Goal: Task Accomplishment & Management: Complete application form

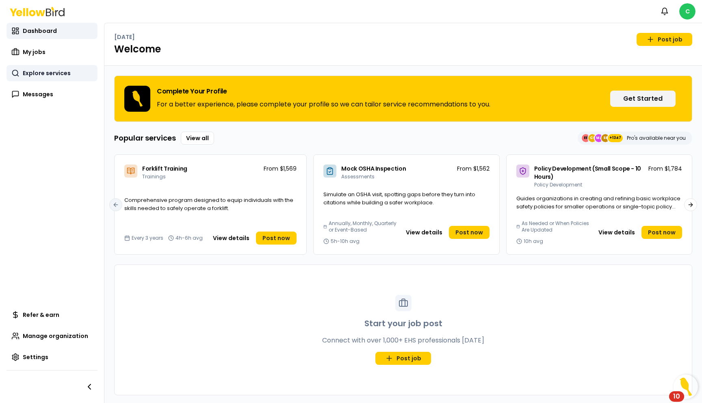
click at [29, 74] on span "Explore services" at bounding box center [47, 73] width 48 height 8
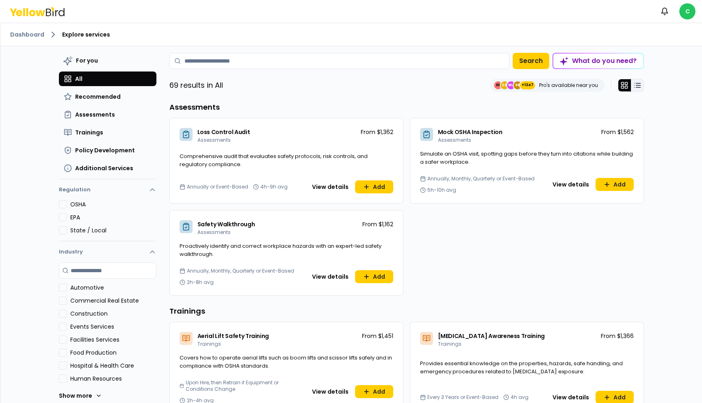
click at [636, 84] on icon at bounding box center [637, 85] width 8 height 8
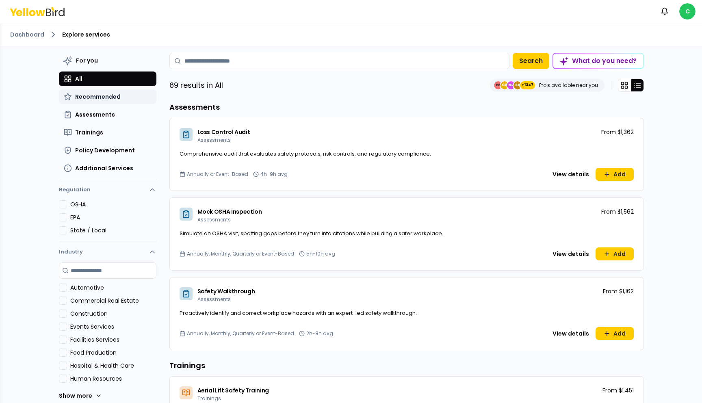
click at [108, 97] on span "Recommended" at bounding box center [97, 97] width 45 height 8
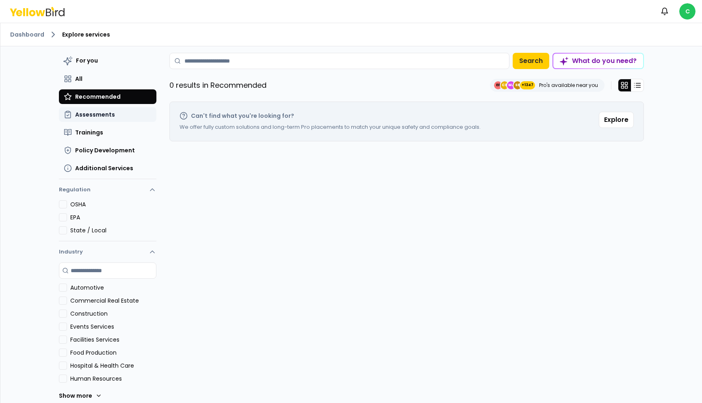
click at [104, 111] on span "Assessments" at bounding box center [95, 114] width 40 height 8
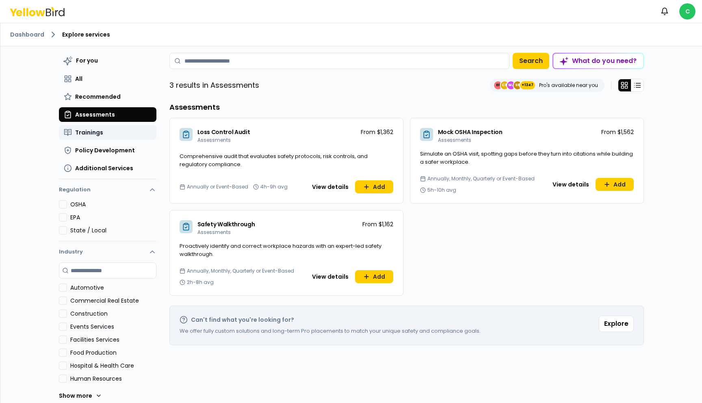
click at [99, 128] on span "Trainings" at bounding box center [89, 132] width 28 height 8
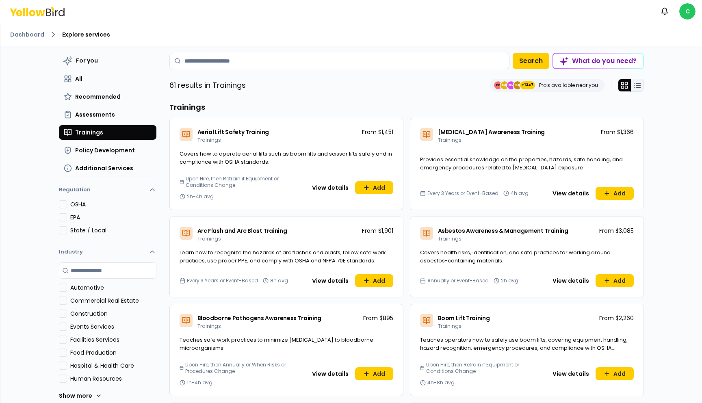
click at [637, 88] on icon at bounding box center [637, 85] width 8 height 8
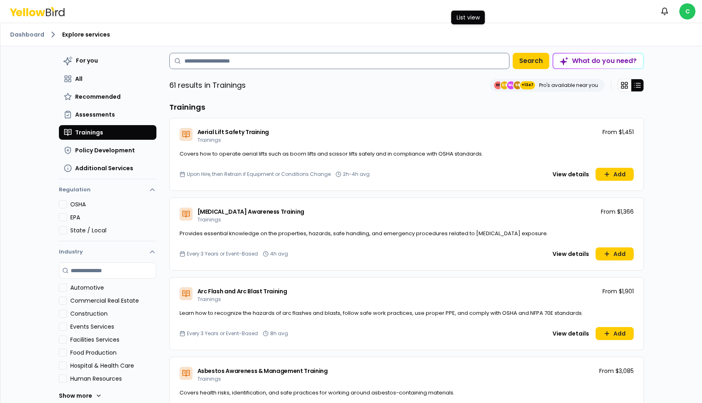
click at [225, 66] on input at bounding box center [339, 61] width 340 height 16
type input "*"
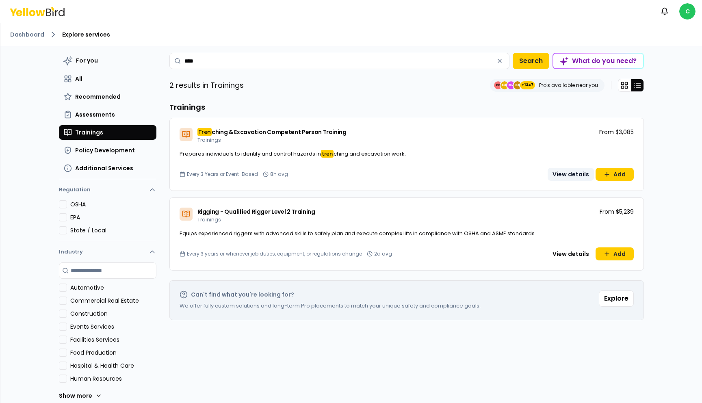
type input "****"
click at [565, 172] on button "View details" at bounding box center [571, 174] width 46 height 13
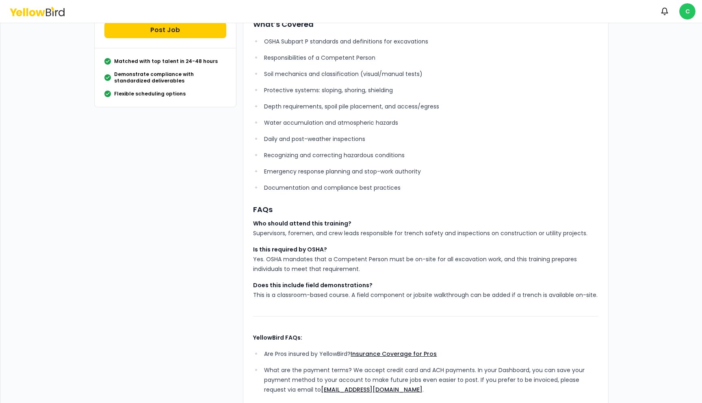
scroll to position [176, 0]
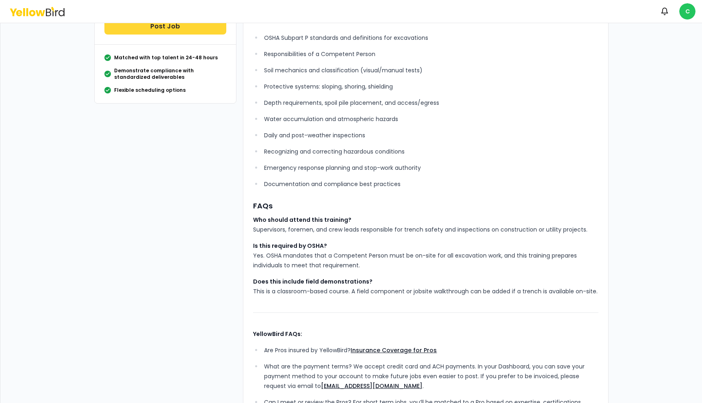
click at [217, 29] on button "Post Job" at bounding box center [165, 26] width 122 height 16
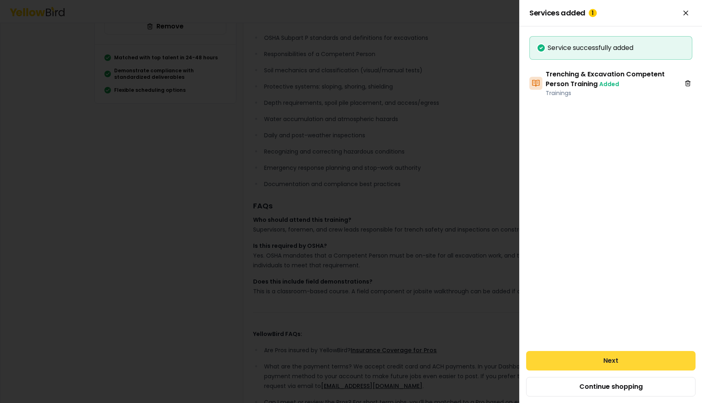
click at [589, 360] on button "Next" at bounding box center [610, 360] width 169 height 19
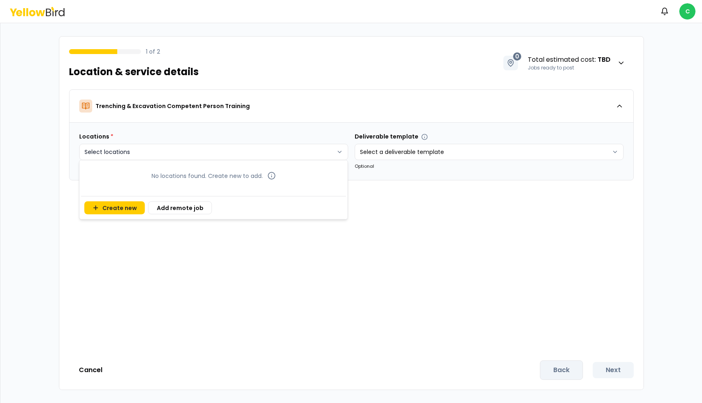
click at [313, 159] on html "Notifications C 1 of 2 Location & service details 0 Total estimated cost : TBD …" at bounding box center [351, 201] width 702 height 403
click at [103, 211] on button "Create new" at bounding box center [114, 207] width 61 height 13
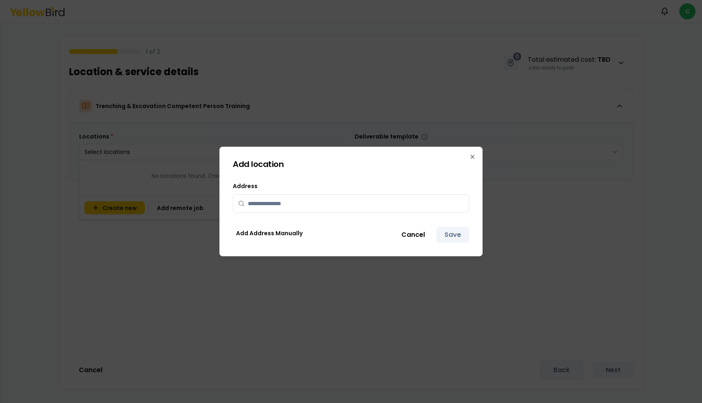
click at [272, 203] on input "text" at bounding box center [356, 204] width 216 height 18
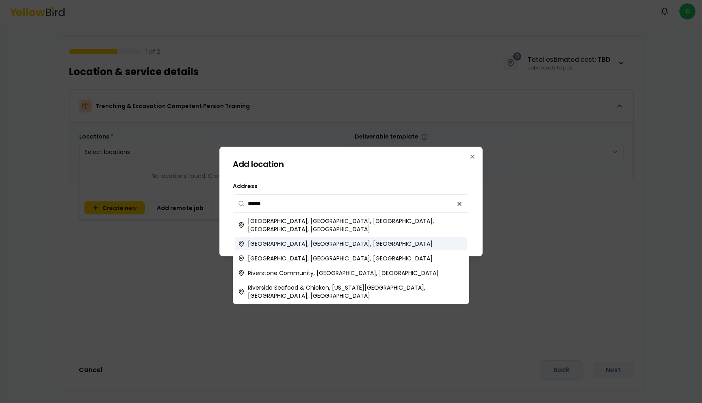
click at [282, 240] on span "[GEOGRAPHIC_DATA], [GEOGRAPHIC_DATA], [GEOGRAPHIC_DATA]" at bounding box center [340, 244] width 185 height 8
type input "**********"
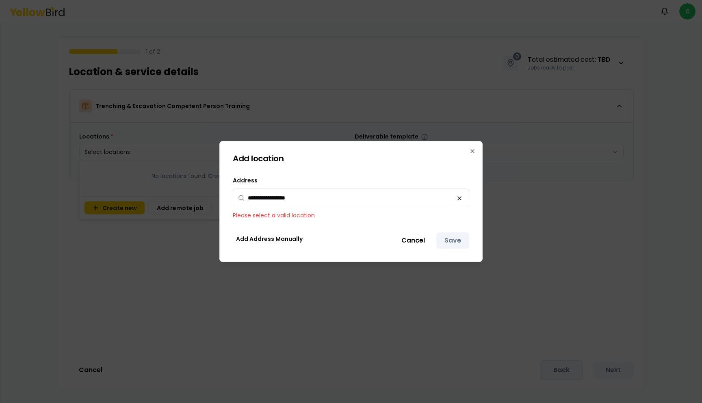
click at [457, 242] on div "Cancel Save" at bounding box center [431, 240] width 76 height 16
click at [472, 152] on icon "button" at bounding box center [472, 151] width 6 height 6
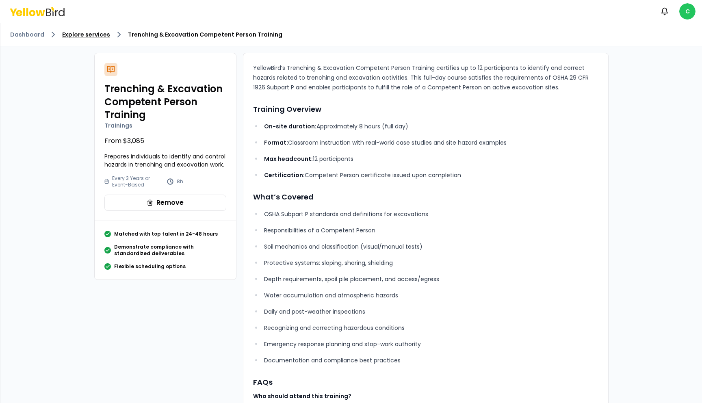
click at [76, 30] on link "Explore services" at bounding box center [86, 34] width 48 height 8
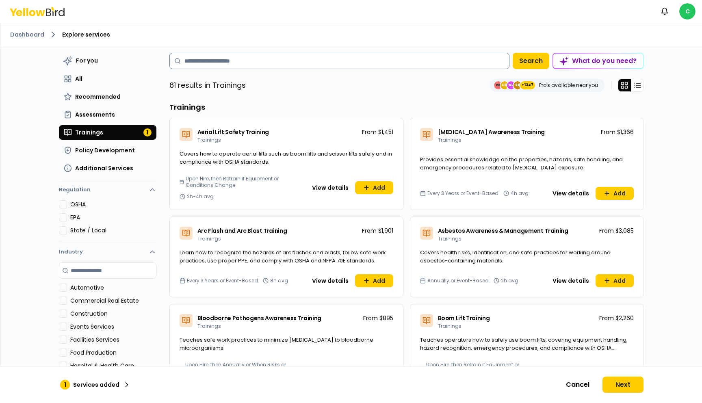
click at [275, 63] on input at bounding box center [339, 61] width 340 height 16
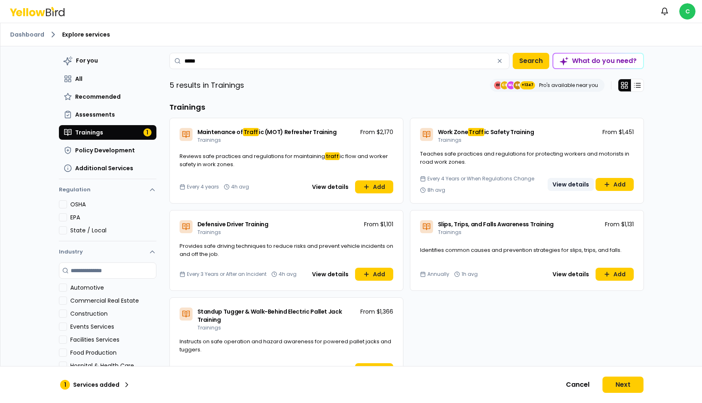
type input "*****"
click at [574, 183] on button "View details" at bounding box center [571, 184] width 46 height 13
